Goal: Task Accomplishment & Management: Use online tool/utility

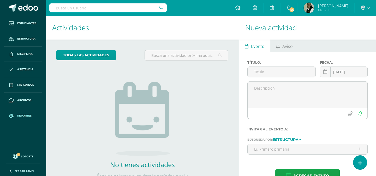
click at [22, 114] on span "Reportes" at bounding box center [24, 115] width 14 height 4
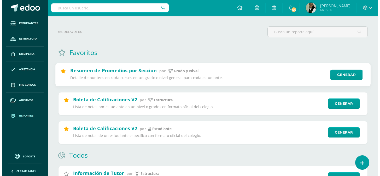
scroll to position [71, 0]
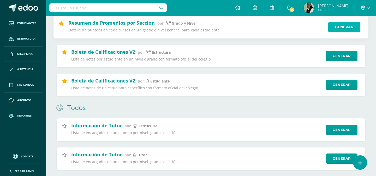
click at [350, 28] on link "Generar" at bounding box center [345, 27] width 32 height 10
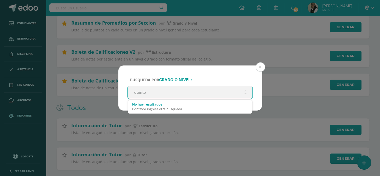
type input "quinto"
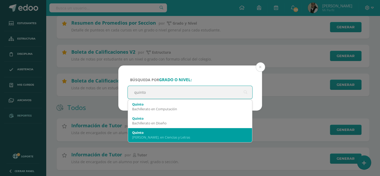
click at [170, 135] on div "Bach. en Ciencias y Letras" at bounding box center [190, 137] width 116 height 5
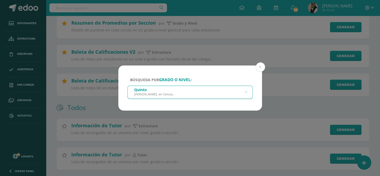
click at [209, 92] on div "Quinto Bach. en Ciencias y Letras" at bounding box center [190, 92] width 125 height 12
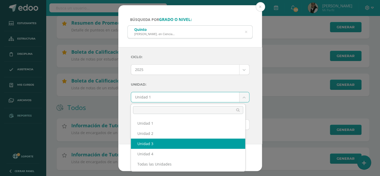
select select "Unidad 3"
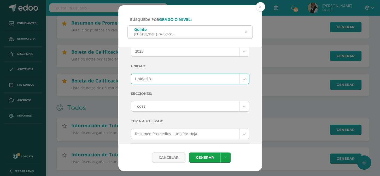
scroll to position [24, 0]
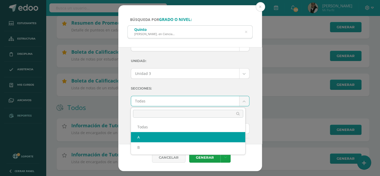
select select "A"
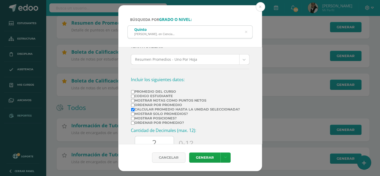
scroll to position [95, 0]
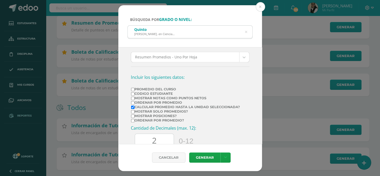
click at [133, 88] on input "Promedio del Curso" at bounding box center [132, 89] width 3 height 3
checkbox input "true"
click at [133, 98] on input "Mostrar Notas Como Puntos Netos" at bounding box center [132, 97] width 3 height 3
checkbox input "true"
click at [132, 104] on input "Ordenar por Promedio" at bounding box center [132, 102] width 3 height 3
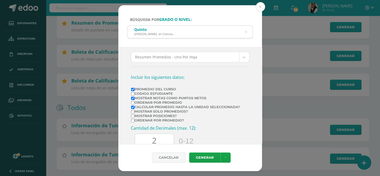
checkbox input "true"
click at [133, 112] on input "Mostrar solo promedios?" at bounding box center [132, 111] width 3 height 3
checkbox input "true"
click at [132, 116] on input "Mostrar posiciones?" at bounding box center [132, 115] width 3 height 3
checkbox input "true"
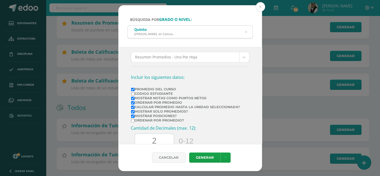
click at [132, 121] on input "Ordenar por promedio?" at bounding box center [132, 120] width 3 height 3
checkbox input "true"
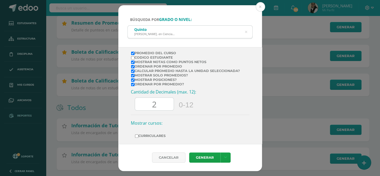
scroll to position [162, 0]
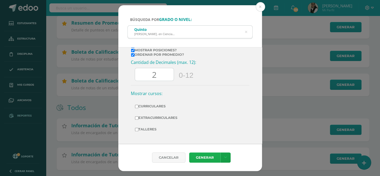
click at [207, 156] on link "Generar" at bounding box center [204, 157] width 31 height 10
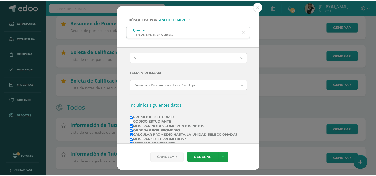
scroll to position [44, 0]
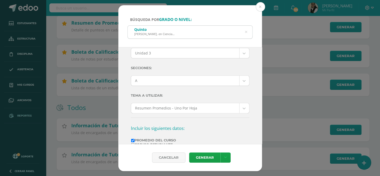
click at [247, 33] on icon at bounding box center [246, 31] width 11 height 11
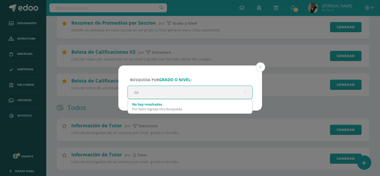
type input "d"
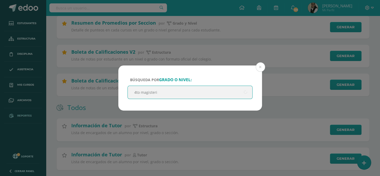
type input "4to magisterio"
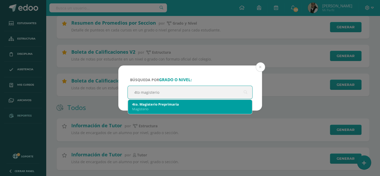
click at [140, 107] on div "Magisterio" at bounding box center [190, 108] width 116 height 5
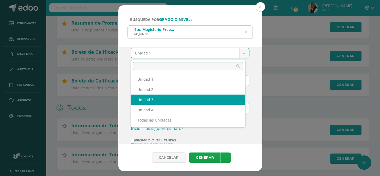
select select "Unidad 3"
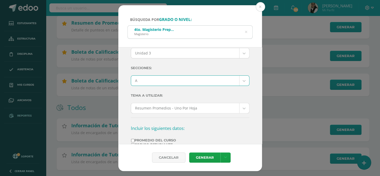
select select "A"
click at [200, 157] on link "Generar" at bounding box center [204, 157] width 31 height 10
click at [261, 5] on button at bounding box center [260, 6] width 9 height 9
